Goal: Task Accomplishment & Management: Complete application form

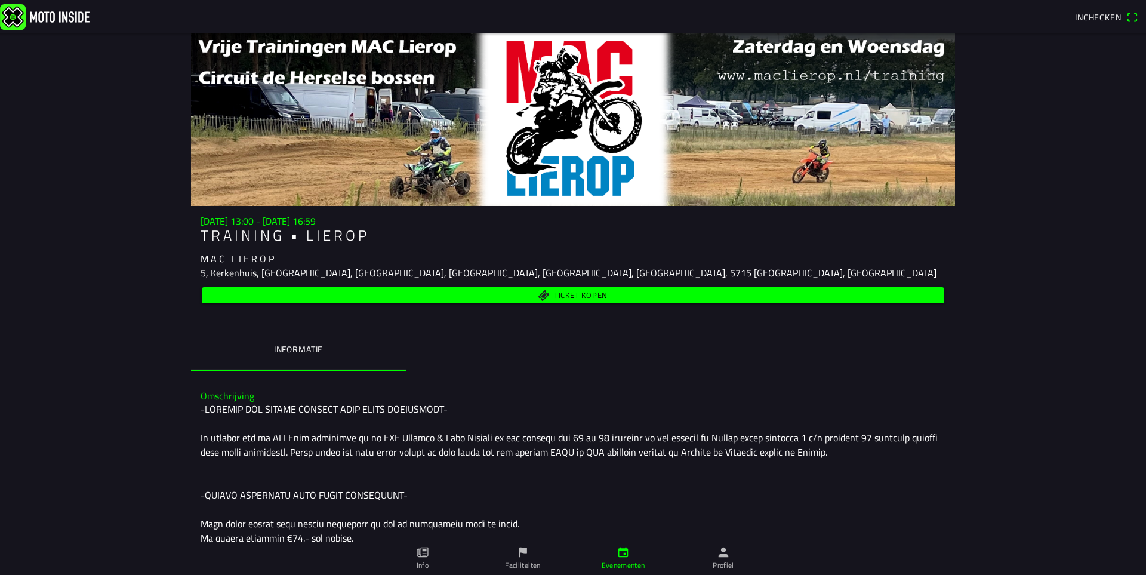
click at [1090, 13] on span "Inchecken" at bounding box center [1098, 17] width 47 height 13
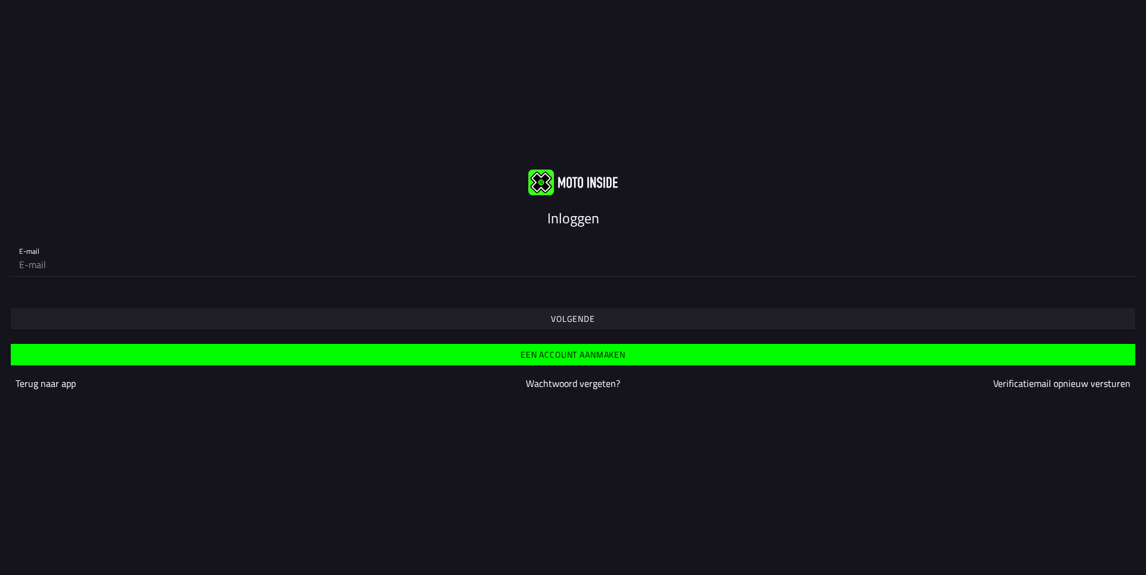
drag, startPoint x: 82, startPoint y: 260, endPoint x: 96, endPoint y: 259, distance: 14.3
click at [82, 259] on input "email" at bounding box center [573, 265] width 1108 height 24
paste input "[EMAIL_ADDRESS][DOMAIN_NAME]"
type input "[EMAIL_ADDRESS][DOMAIN_NAME]"
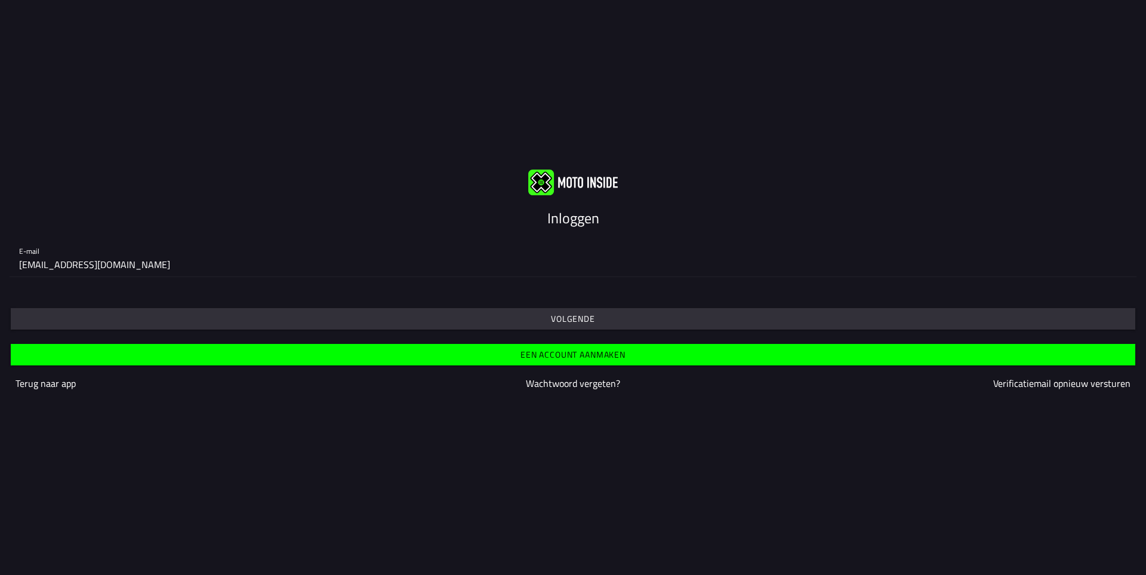
click at [11, 308] on button "Volgende" at bounding box center [573, 318] width 1125 height 21
